Goal: Transaction & Acquisition: Book appointment/travel/reservation

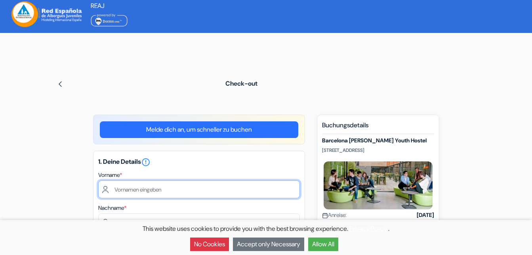
click at [150, 191] on input "text" at bounding box center [199, 189] width 202 height 18
click at [145, 190] on input "text" at bounding box center [199, 189] width 202 height 18
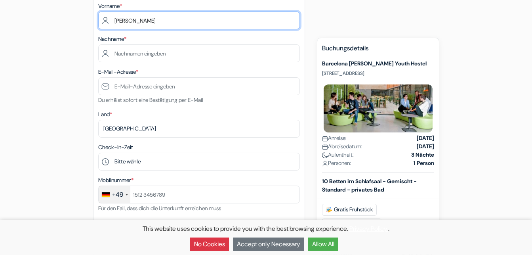
scroll to position [172, 0]
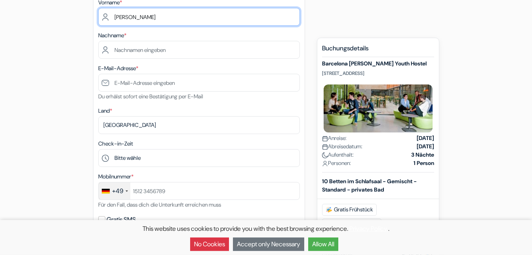
type input "[PERSON_NAME]"
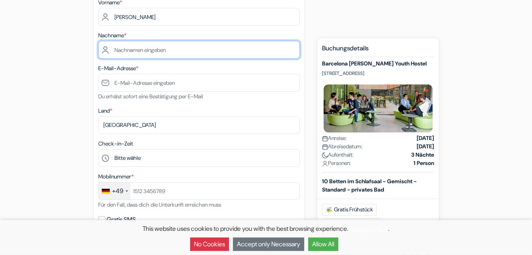
click at [132, 50] on input "text" at bounding box center [199, 50] width 202 height 18
type input "Roediger"
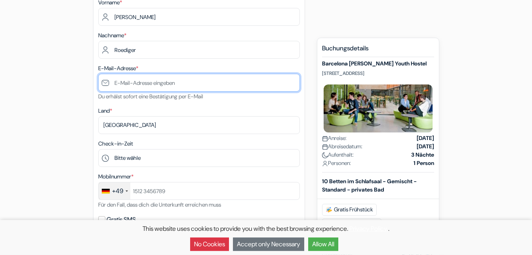
type input "[EMAIL_ADDRESS][DOMAIN_NAME]"
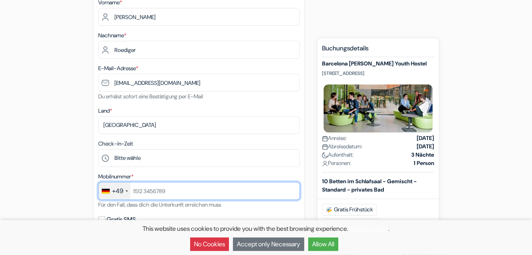
type input "01797070417"
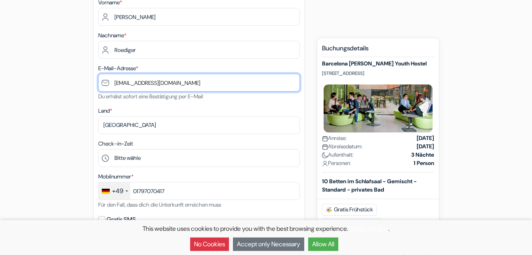
click at [137, 90] on input "[EMAIL_ADDRESS][DOMAIN_NAME]" at bounding box center [199, 83] width 202 height 18
drag, startPoint x: 221, startPoint y: 86, endPoint x: 79, endPoint y: 75, distance: 142.3
click at [98, 75] on input "[EMAIL_ADDRESS][DOMAIN_NAME]" at bounding box center [199, 83] width 202 height 18
type input "[EMAIL_ADDRESS][DOMAIN_NAME]"
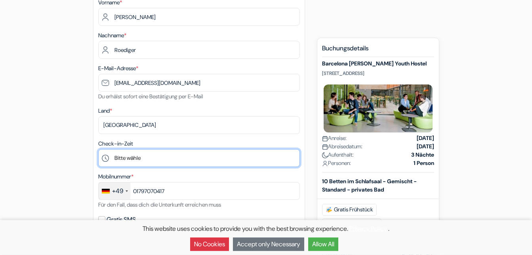
click at [98, 149] on select "Bitte wähle 1:00 2:00 3:00 4:00 5:00 6:00 7:00 8:00 9:00 10:00 11:00 12:00 13:0…" at bounding box center [199, 158] width 202 height 18
select select "15"
click option "15:00" at bounding box center [0, 0] width 0 height 0
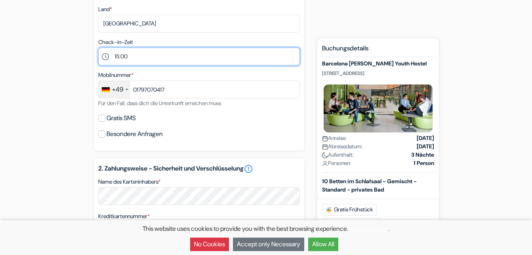
scroll to position [291, 0]
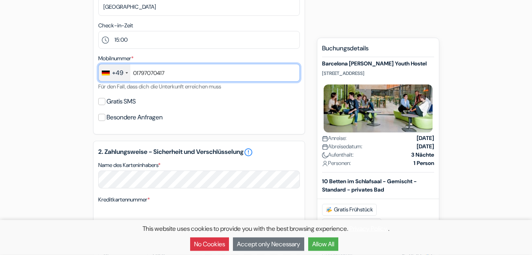
drag, startPoint x: 173, startPoint y: 75, endPoint x: 119, endPoint y: 71, distance: 54.4
click at [119, 71] on input "01797070417" at bounding box center [199, 73] width 202 height 18
type input "17676685760"
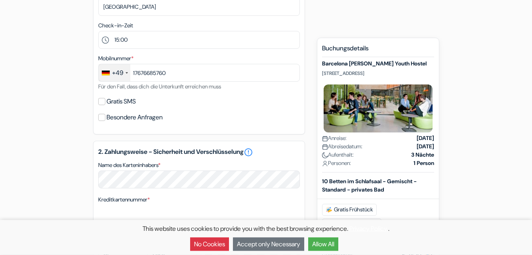
click at [100, 106] on div "Gratis SMS" at bounding box center [199, 101] width 202 height 11
click at [101, 105] on input "Gratis SMS" at bounding box center [101, 101] width 7 height 7
checkbox input "true"
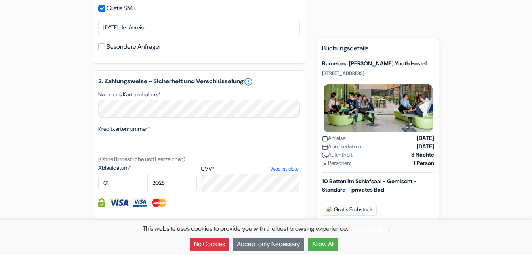
scroll to position [436, 0]
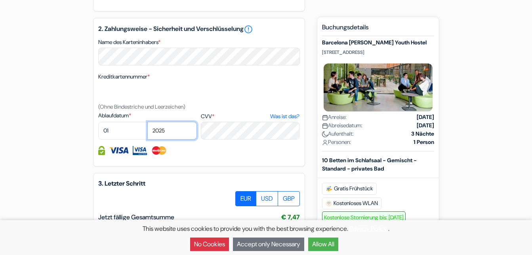
select select "2028"
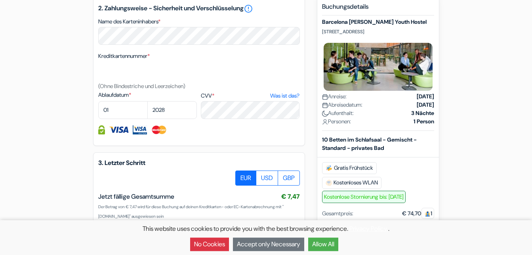
scroll to position [477, 0]
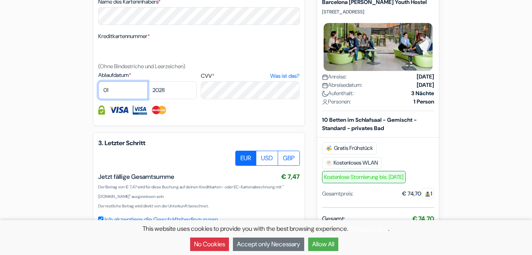
click at [98, 81] on select "01 02 03 04 05 06 07 08 09 10 11 12" at bounding box center [123, 90] width 50 height 18
select select "03"
click option "03" at bounding box center [0, 0] width 0 height 0
click at [147, 81] on select "2025 2026 2027 2028 2029 2030 2031 2032 2033 2034 2035 2036 2037 2038 2039 2040…" at bounding box center [172, 90] width 50 height 18
select select "2029"
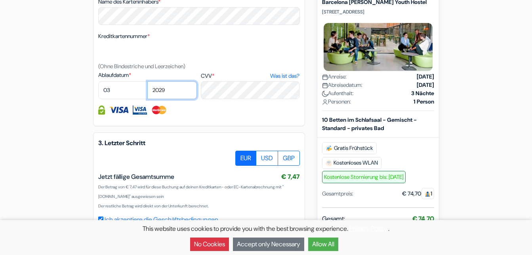
click option "2029" at bounding box center [0, 0] width 0 height 0
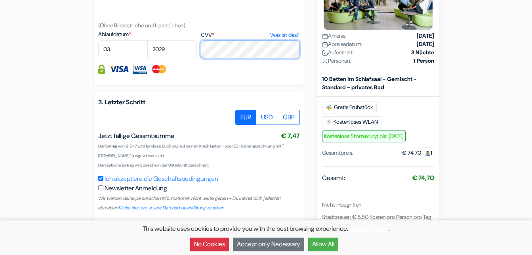
scroll to position [523, 0]
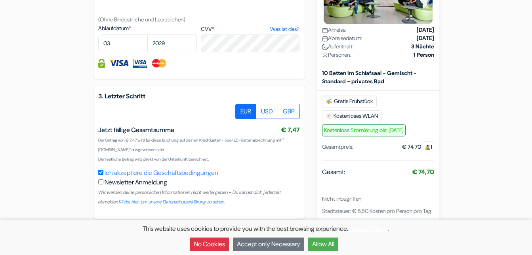
click at [259, 246] on button "Accept only Necessary" at bounding box center [268, 243] width 71 height 13
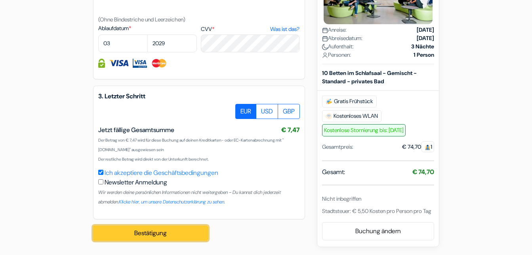
click at [128, 232] on button "Bestätigung" at bounding box center [150, 233] width 115 height 15
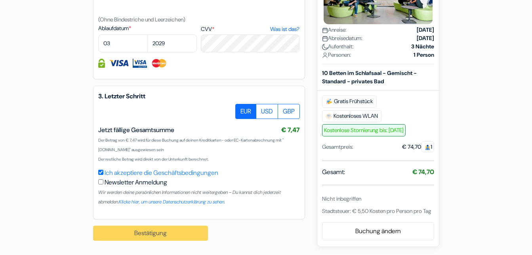
click at [173, 236] on div "Bestätigung Bearbeitungsanfrage... Loading..." at bounding box center [155, 233] width 124 height 28
click at [151, 234] on div "Bestätigung Bearbeitungsanfrage... Loading..." at bounding box center [155, 233] width 124 height 28
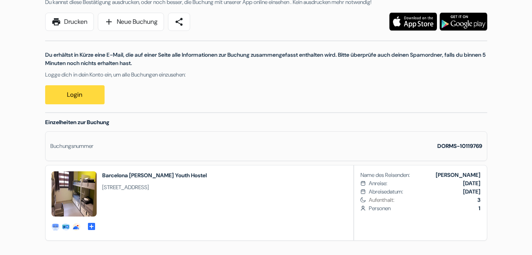
scroll to position [111, 0]
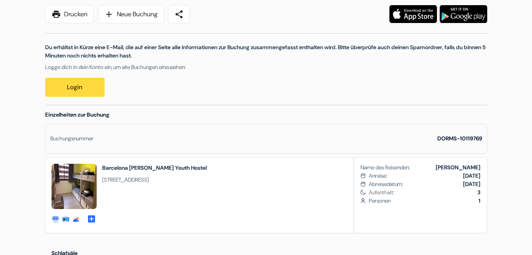
drag, startPoint x: 234, startPoint y: 180, endPoint x: 105, endPoint y: 179, distance: 129.6
click at [105, 179] on div "private-rooms-details" at bounding box center [129, 195] width 167 height 75
click at [105, 179] on span "Carrer Numància 141-151, 08029, Barcelona, Spanien" at bounding box center [154, 180] width 105 height 8
drag, startPoint x: 236, startPoint y: 180, endPoint x: 103, endPoint y: 180, distance: 132.4
click at [103, 180] on div "private-rooms-details" at bounding box center [129, 195] width 167 height 75
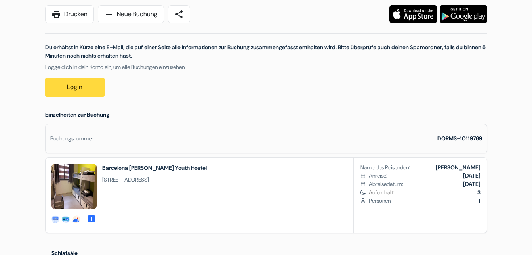
copy span "Carrer Numància 141-151, 08029, Barcelona, Spanien"
